Goal: Check status

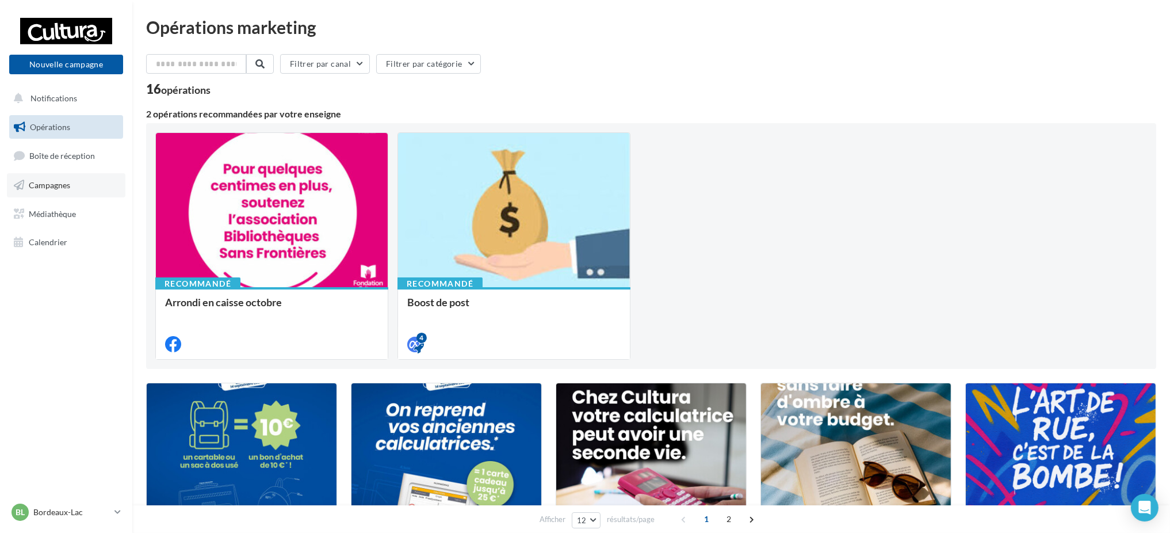
click at [48, 181] on span "Campagnes" at bounding box center [49, 185] width 41 height 10
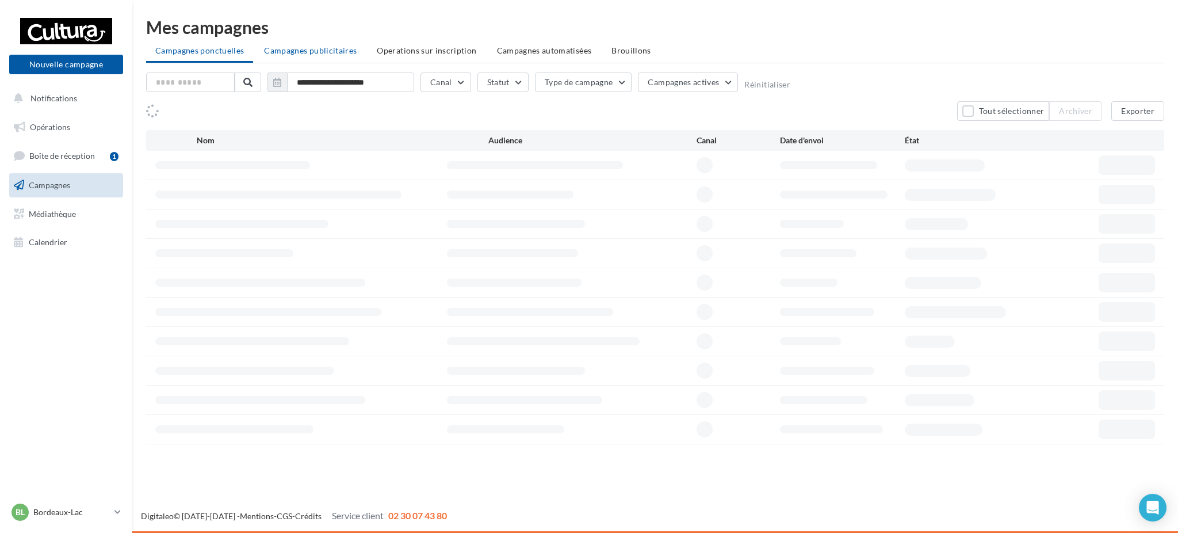
click at [299, 59] on li "Campagnes publicitaires" at bounding box center [310, 50] width 111 height 21
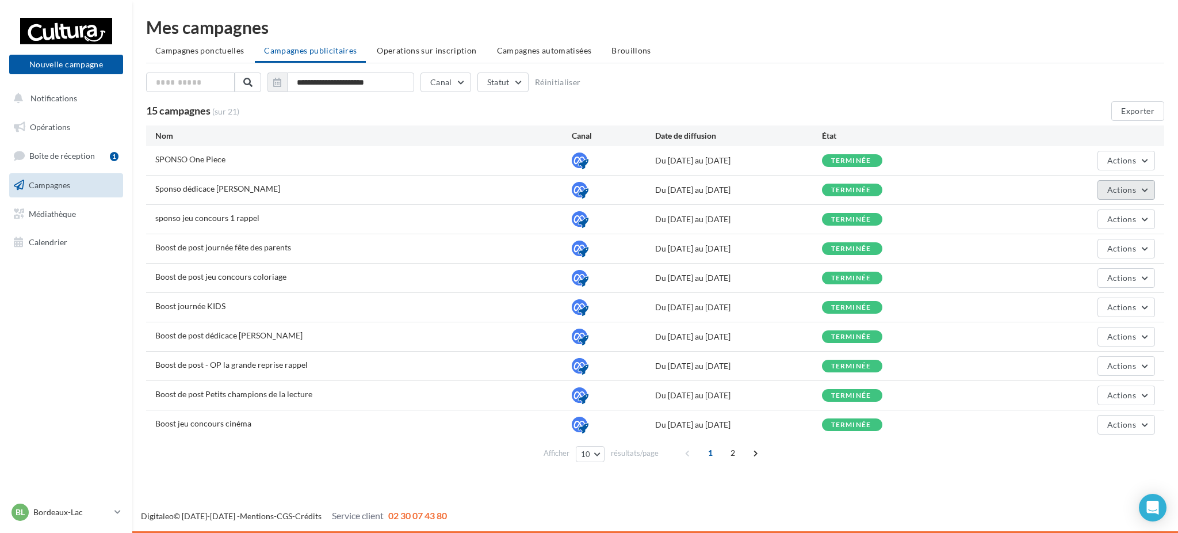
click at [1102, 192] on button "Actions" at bounding box center [1127, 190] width 58 height 20
click at [1083, 236] on button "Voir les résultats" at bounding box center [1097, 247] width 115 height 30
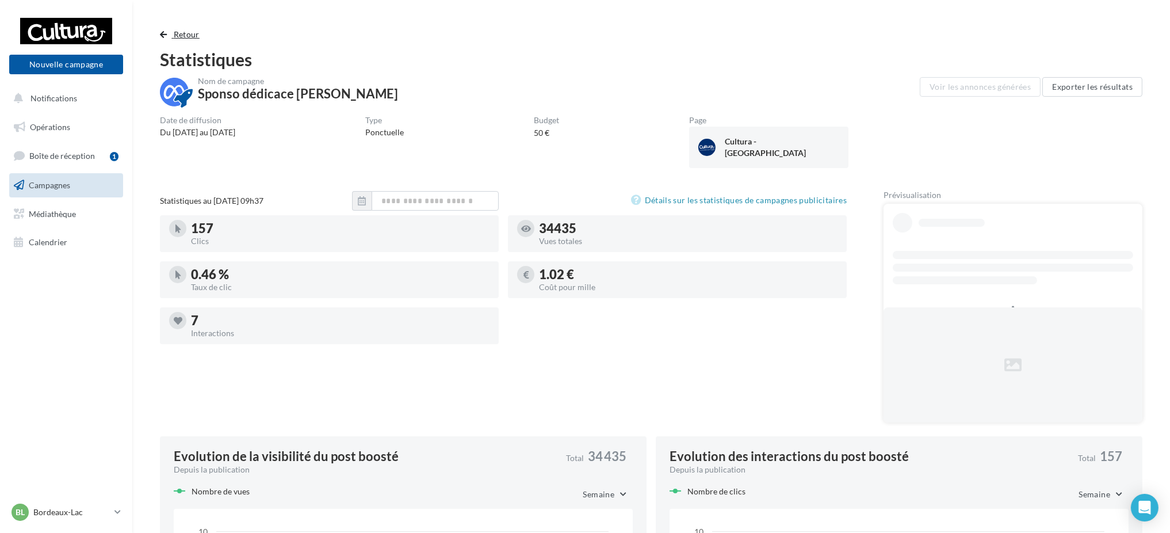
click at [188, 32] on span "Retour" at bounding box center [187, 34] width 26 height 10
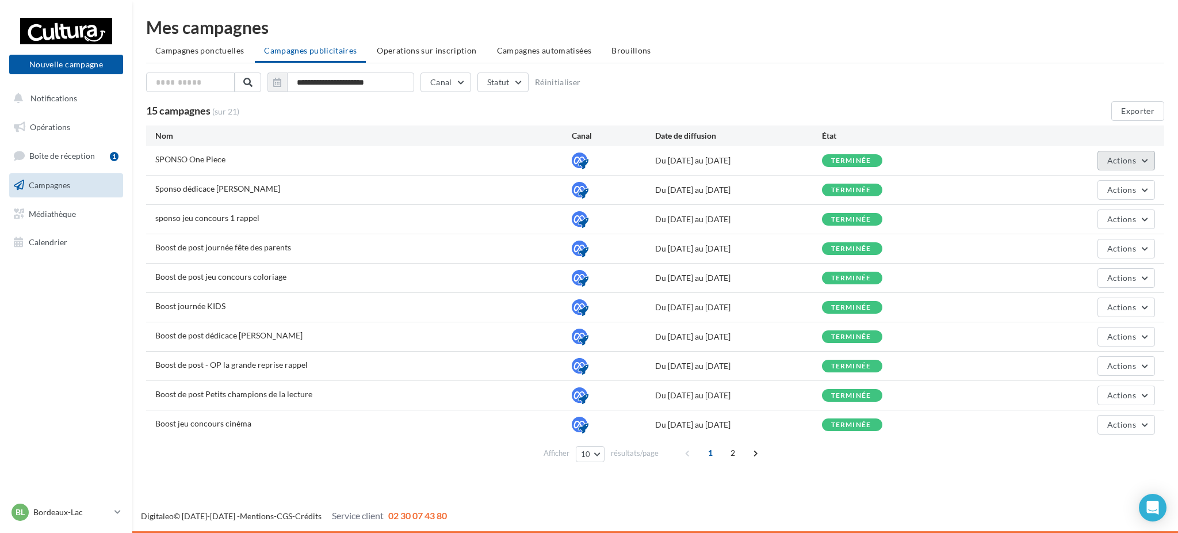
click at [1132, 155] on span "Actions" at bounding box center [1122, 160] width 29 height 10
click at [1084, 212] on button "Voir les résultats" at bounding box center [1097, 218] width 115 height 30
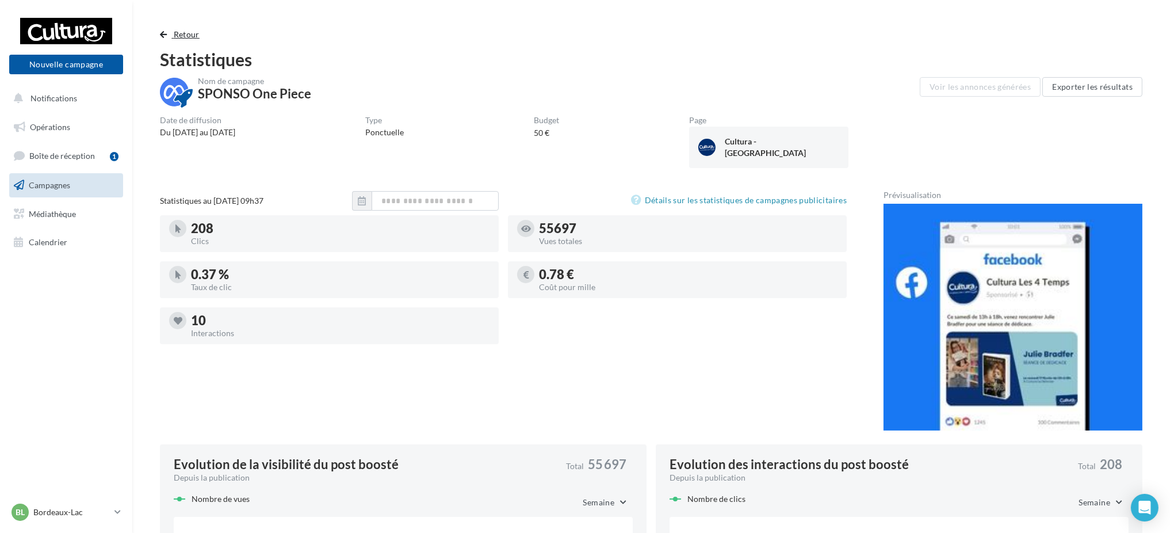
click at [186, 35] on span "Retour" at bounding box center [187, 34] width 26 height 10
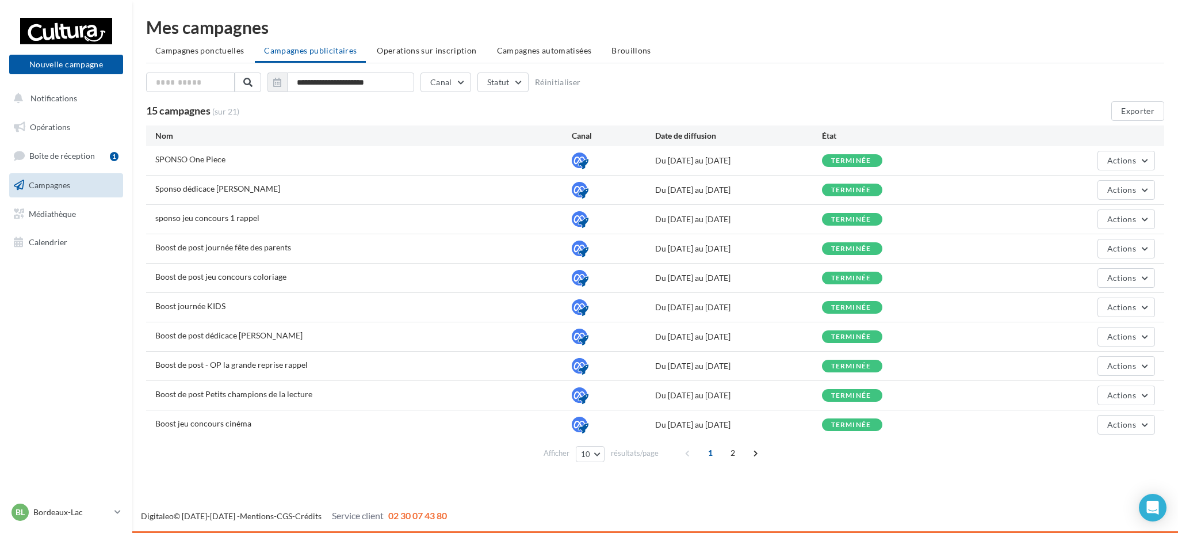
click at [1096, 190] on div "Actions" at bounding box center [1072, 190] width 167 height 20
click at [973, 487] on div "Nouvelle campagne Nouvelle campagne Notifications Opérations Boîte de réception…" at bounding box center [589, 266] width 1178 height 533
click at [83, 516] on p "Bordeaux-Lac" at bounding box center [71, 512] width 77 height 12
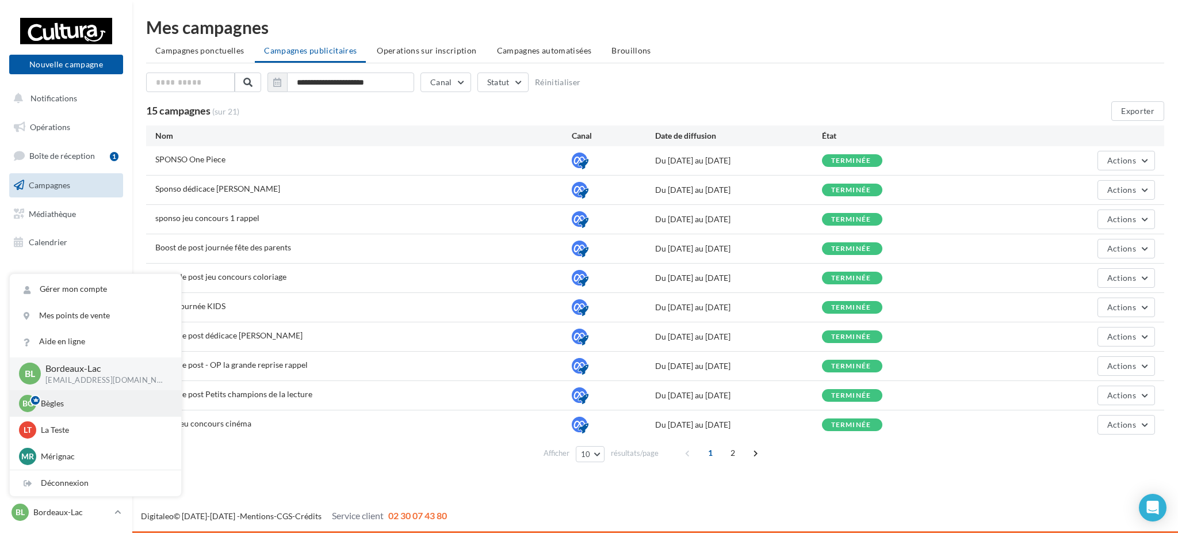
click at [49, 404] on p "Bègles" at bounding box center [104, 404] width 127 height 12
